Goal: Register for event/course

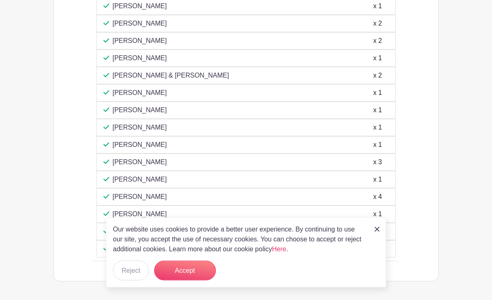
scroll to position [669, 0]
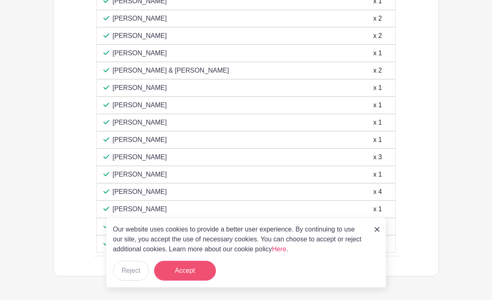
click at [185, 280] on button "Accept" at bounding box center [185, 271] width 62 height 20
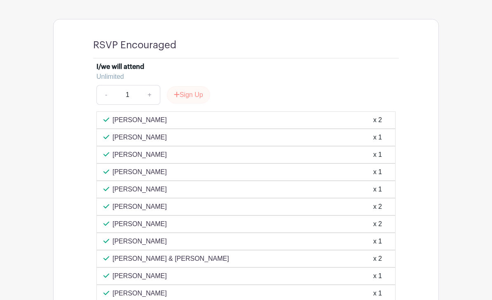
click at [203, 94] on button "Sign Up" at bounding box center [188, 95] width 43 height 17
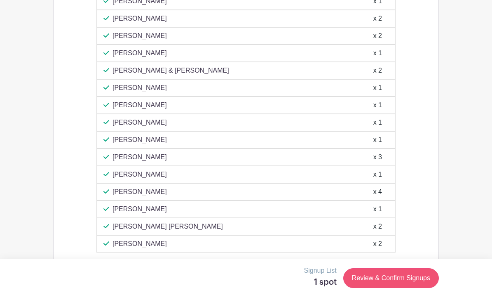
click at [404, 288] on link "Review & Confirm Signups" at bounding box center [391, 278] width 96 height 20
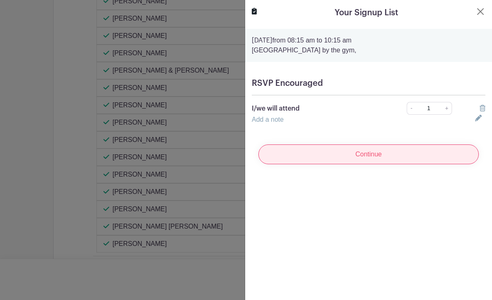
click at [363, 155] on input "Continue" at bounding box center [368, 154] width 221 height 20
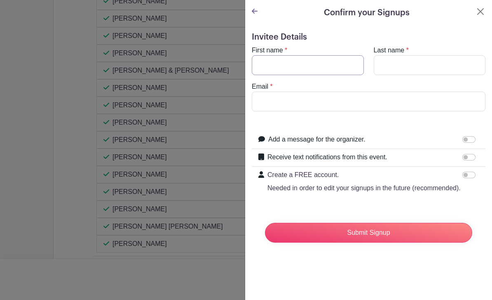
click at [312, 68] on input "First name" at bounding box center [308, 65] width 112 height 20
type input "[PERSON_NAME]"
type input "Polos"
type input "[EMAIL_ADDRESS][DOMAIN_NAME]"
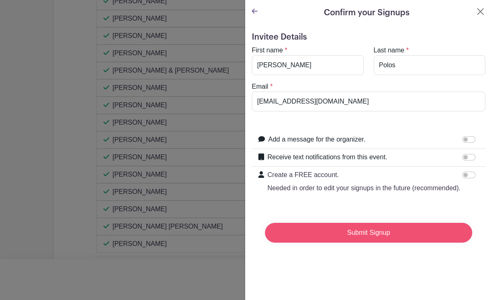
click at [356, 234] on input "Submit Signup" at bounding box center [368, 233] width 207 height 20
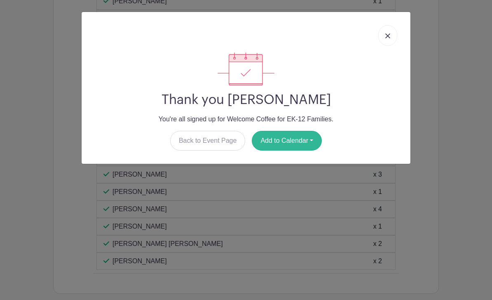
click at [284, 143] on button "Add to Calendar" at bounding box center [287, 141] width 70 height 20
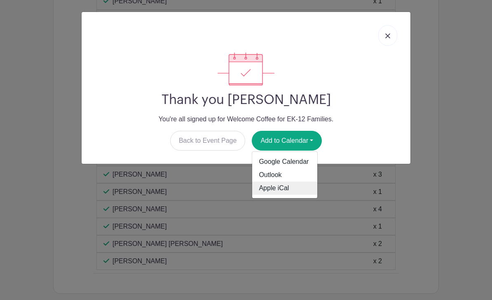
click at [276, 188] on link "Apple iCal" at bounding box center [284, 187] width 65 height 13
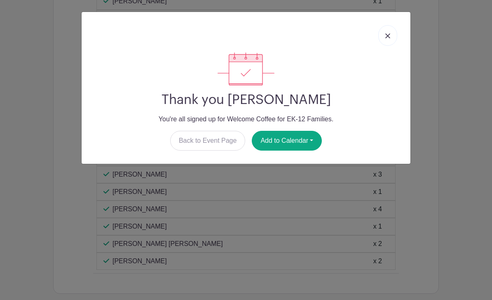
scroll to position [683, 0]
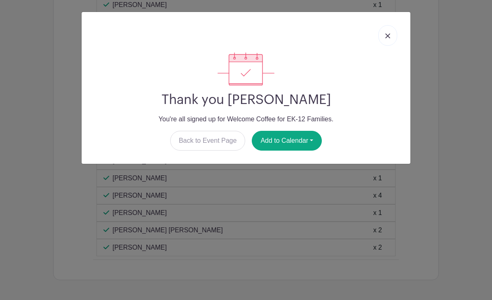
click at [385, 35] on img at bounding box center [387, 35] width 5 height 5
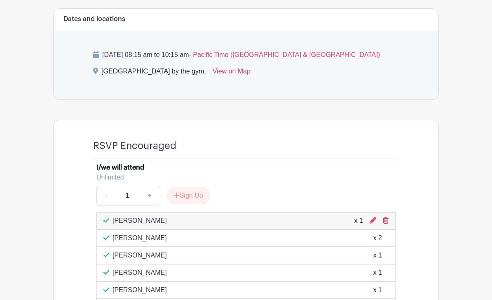
scroll to position [364, 0]
